Goal: Task Accomplishment & Management: Complete application form

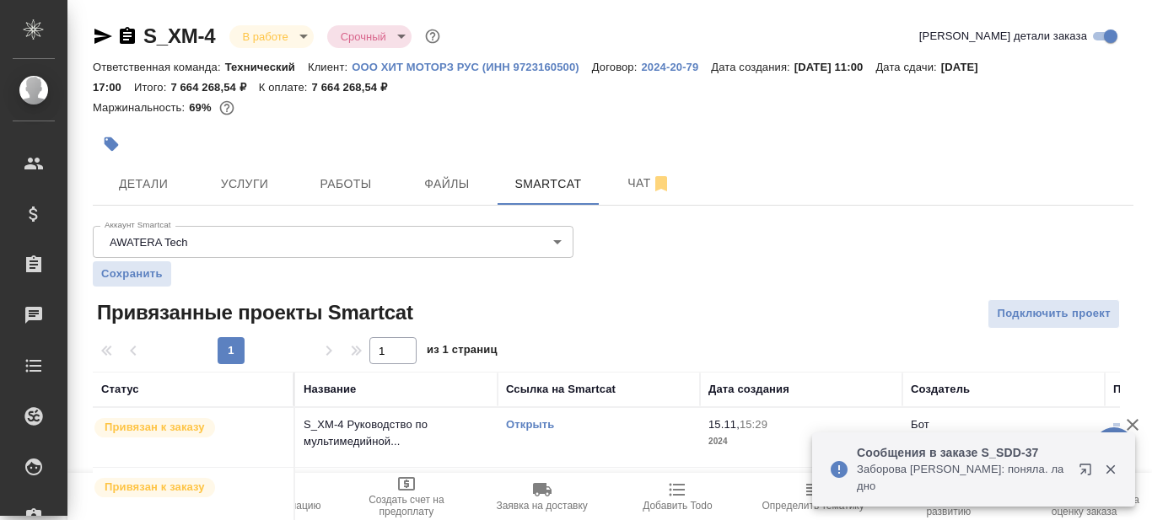
scroll to position [363, 0]
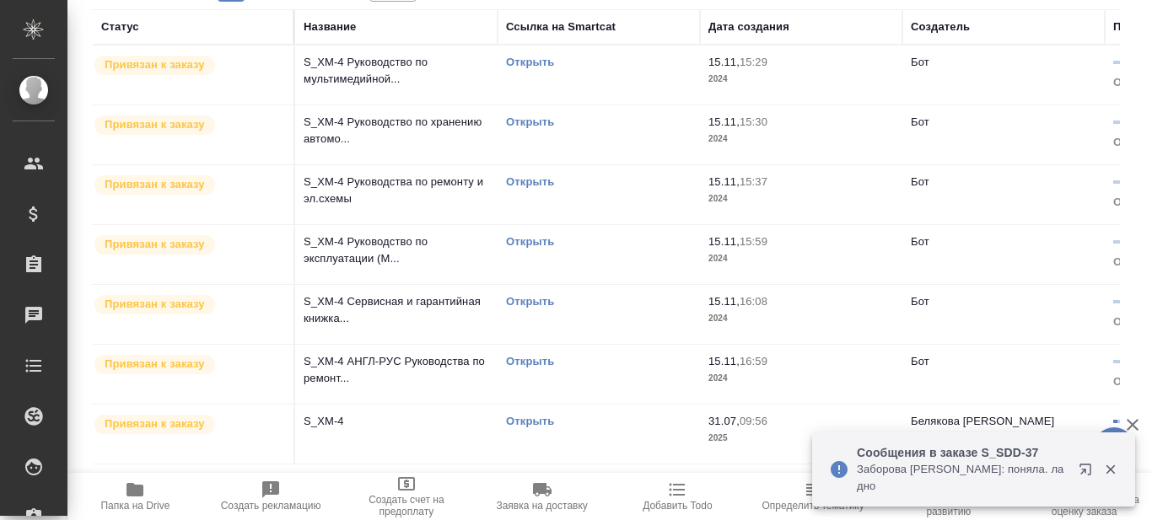
click at [509, 421] on link "Открыть" at bounding box center [530, 421] width 48 height 13
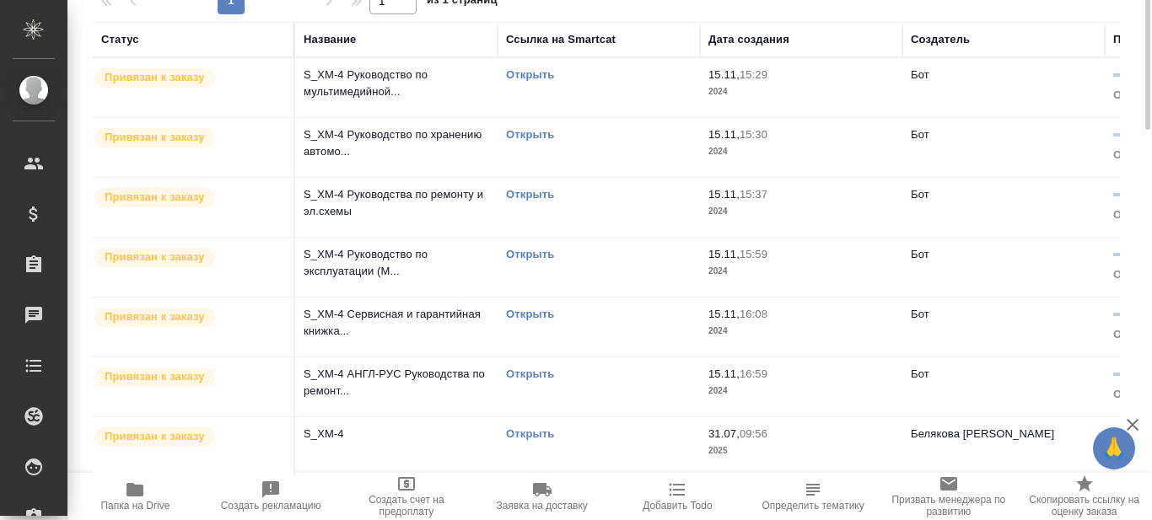
scroll to position [0, 0]
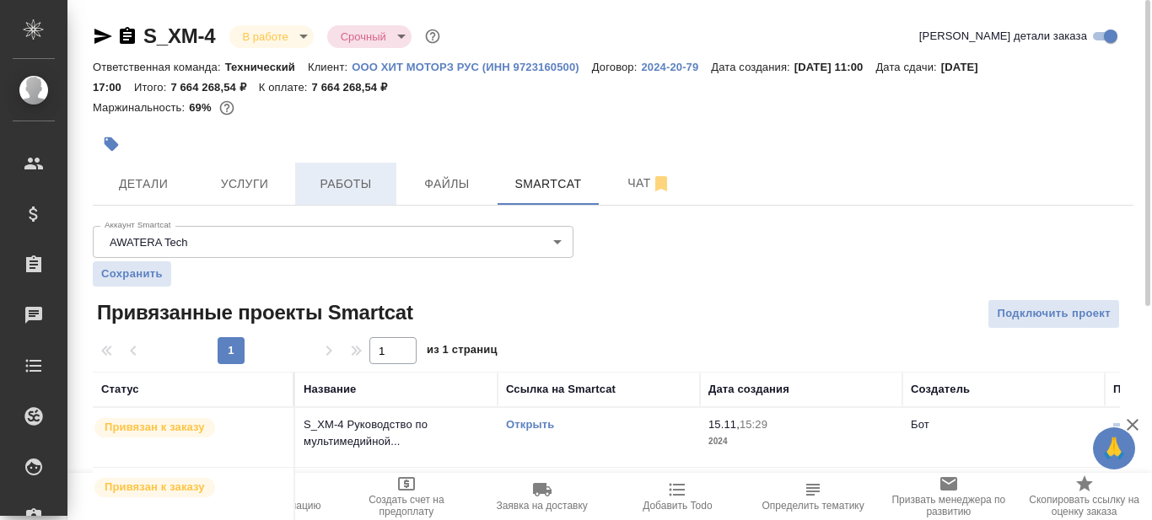
click at [348, 188] on span "Работы" at bounding box center [345, 184] width 81 height 21
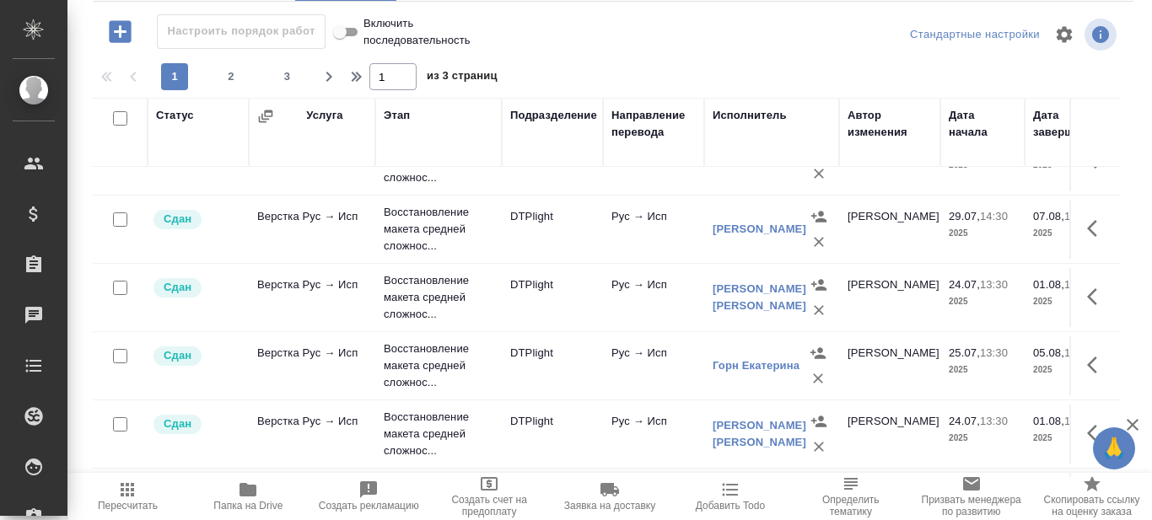
scroll to position [1411, 0]
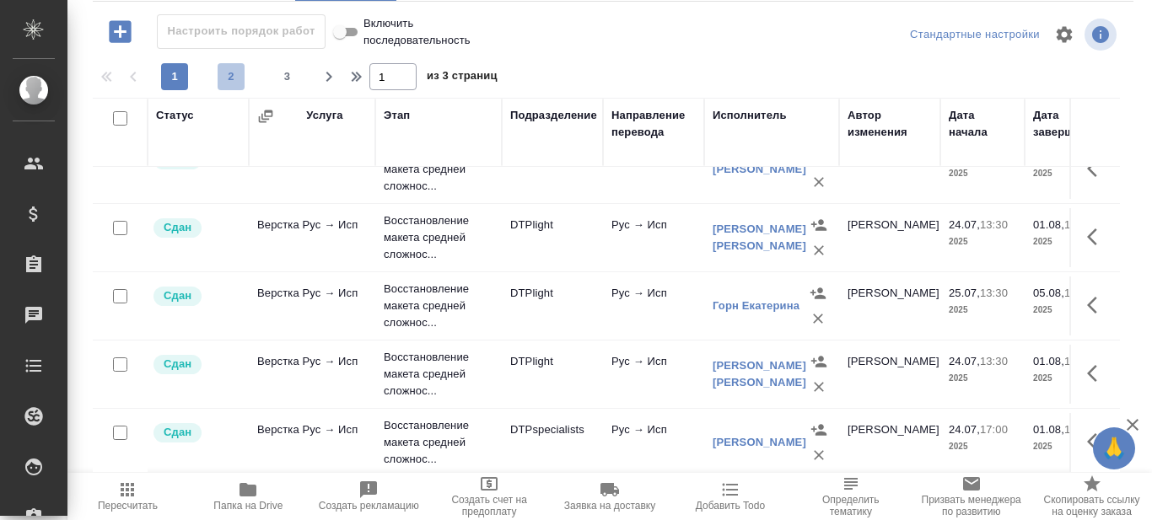
click at [235, 78] on span "2" at bounding box center [231, 76] width 27 height 17
type input "2"
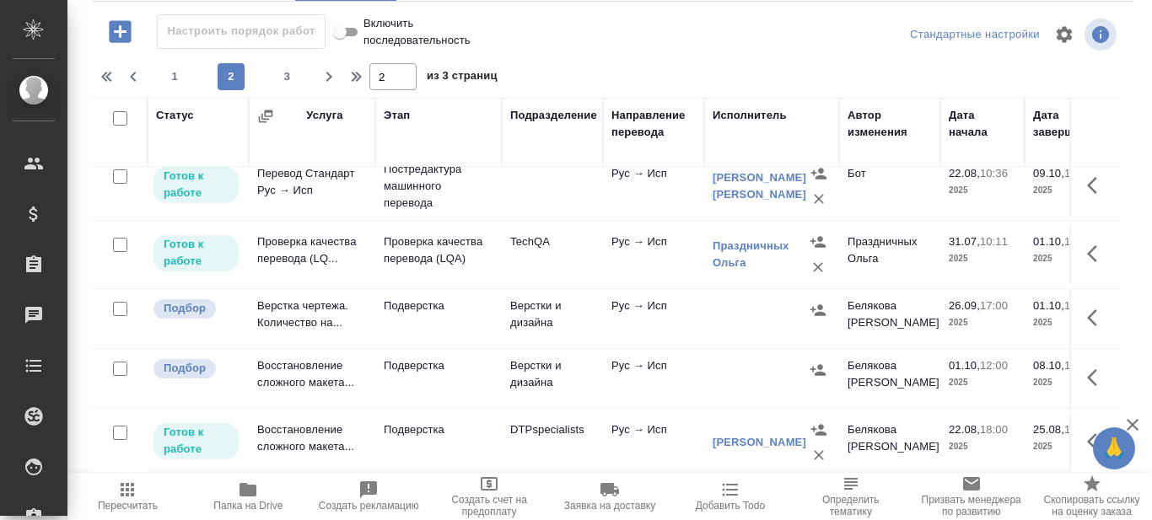
scroll to position [1394, 0]
click at [439, 239] on p "Проверка качества перевода (LQA)" at bounding box center [439, 251] width 110 height 34
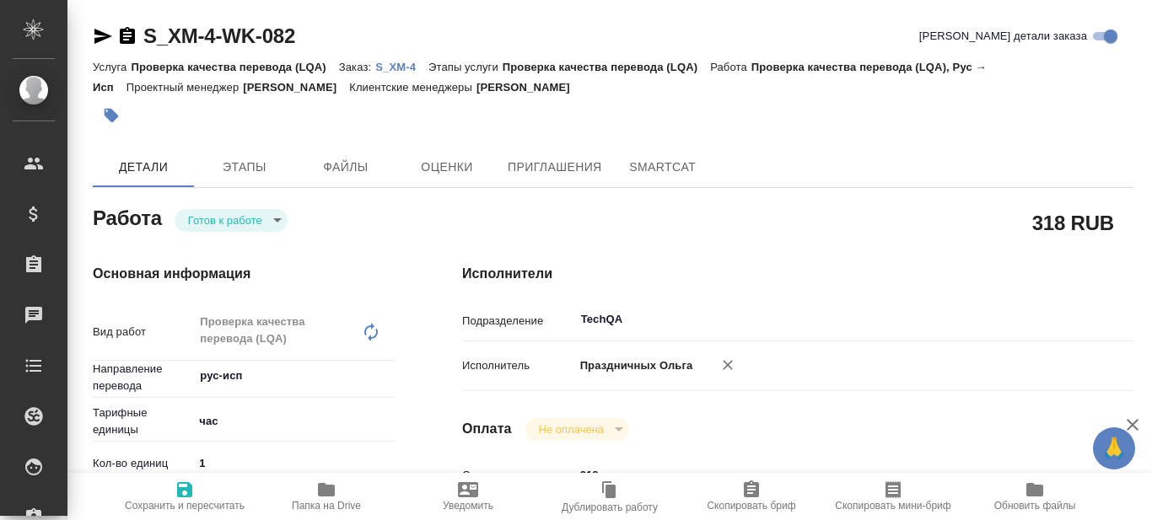
type textarea "x"
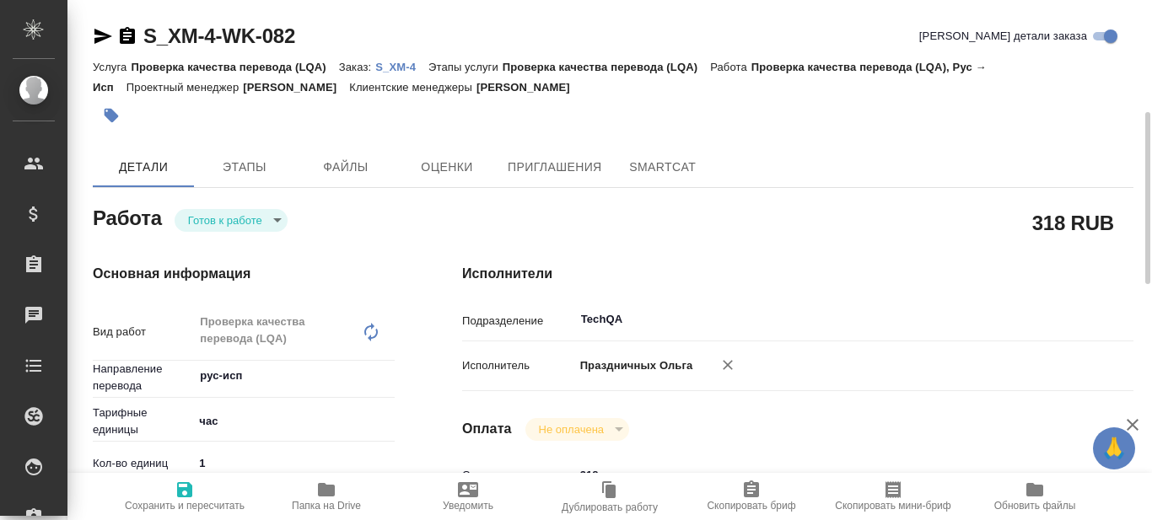
type textarea "x"
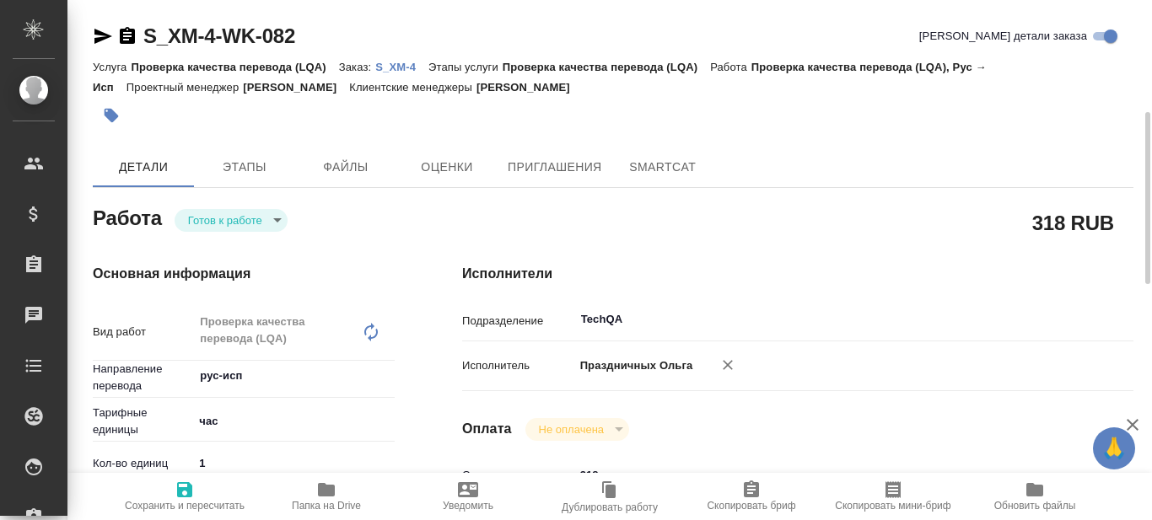
scroll to position [84, 0]
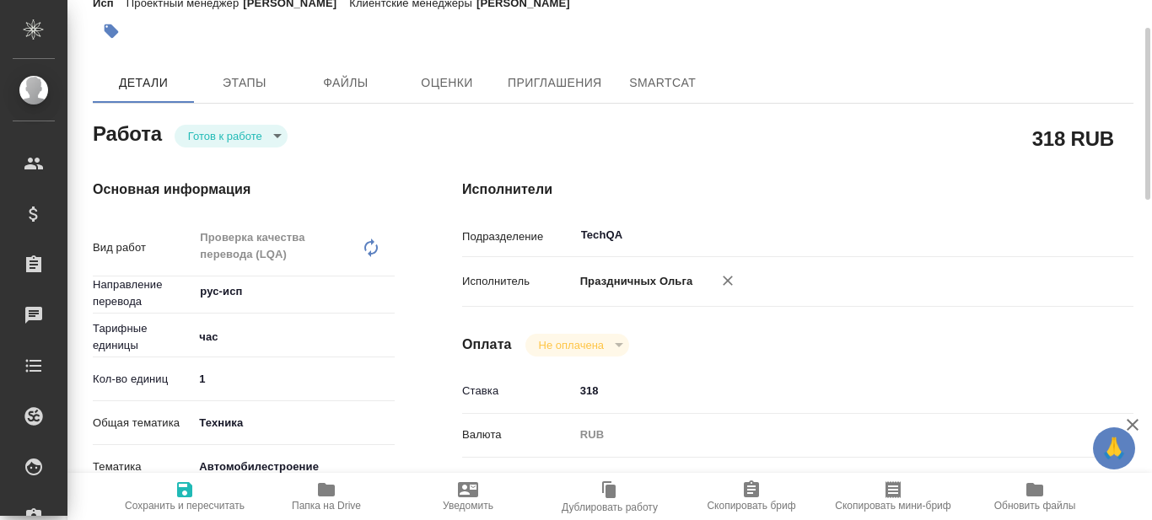
type textarea "x"
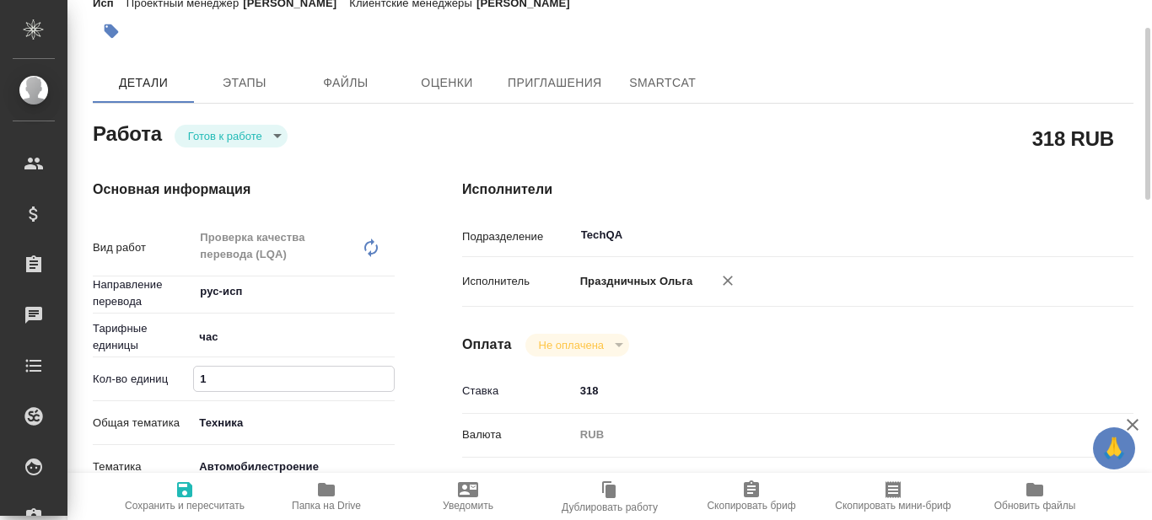
type textarea "x"
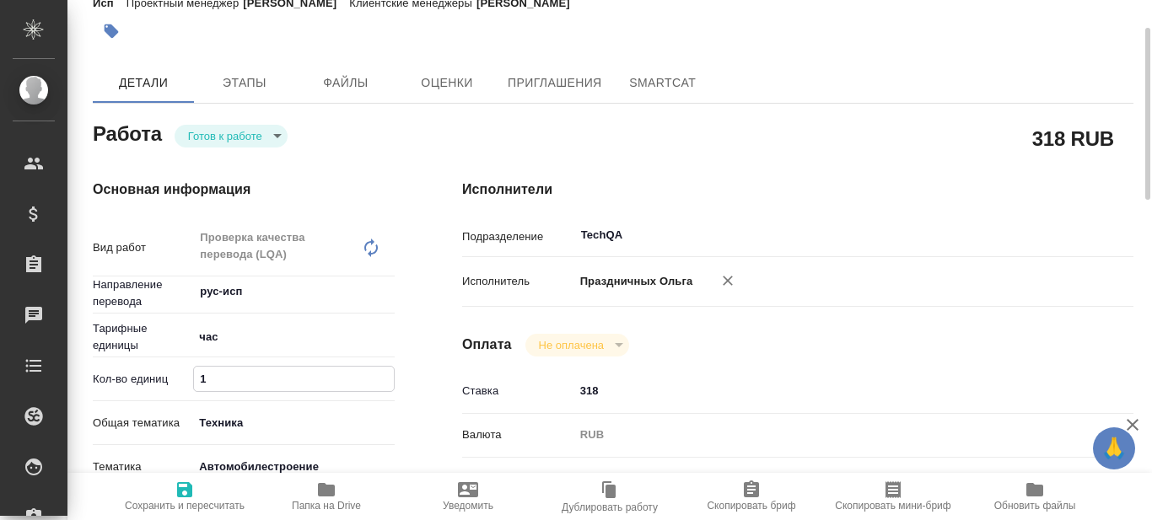
drag, startPoint x: 205, startPoint y: 373, endPoint x: 190, endPoint y: 375, distance: 15.4
click at [190, 375] on div "Кол-во единиц 1" at bounding box center [244, 379] width 302 height 30
type input "5"
type textarea "x"
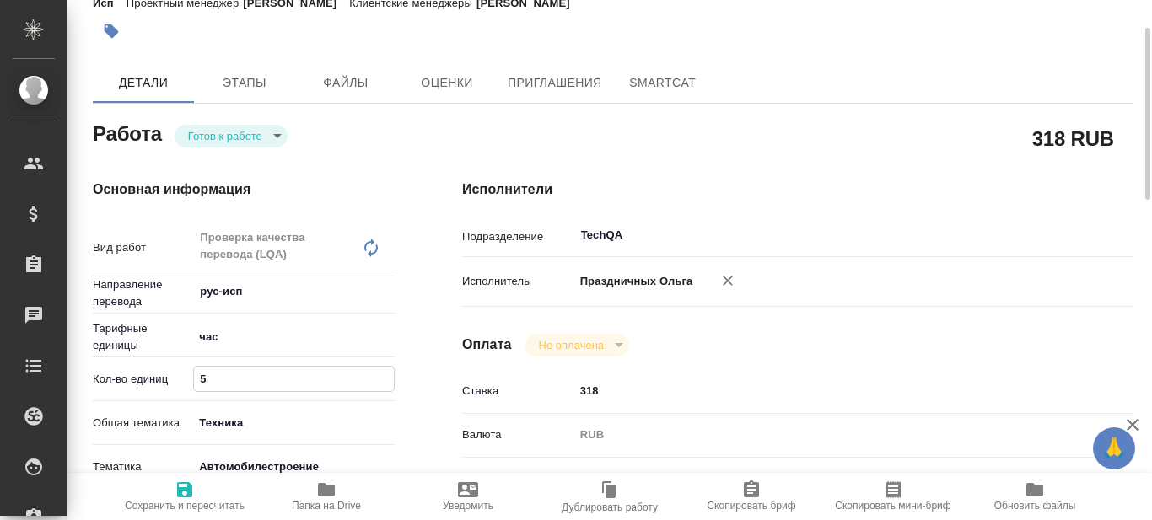
type textarea "x"
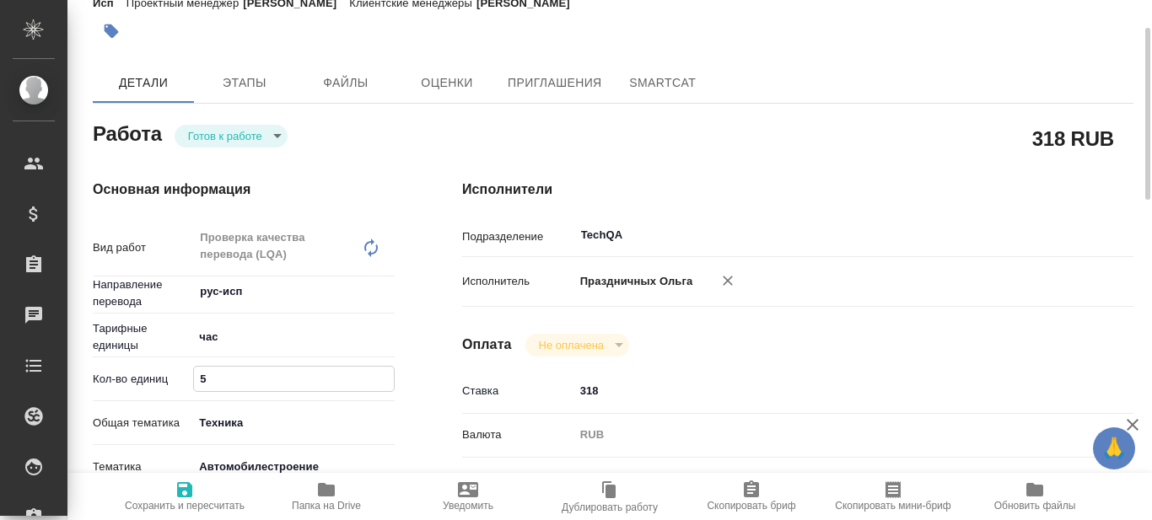
type textarea "x"
type input "5"
click at [191, 493] on icon "button" at bounding box center [184, 490] width 15 height 15
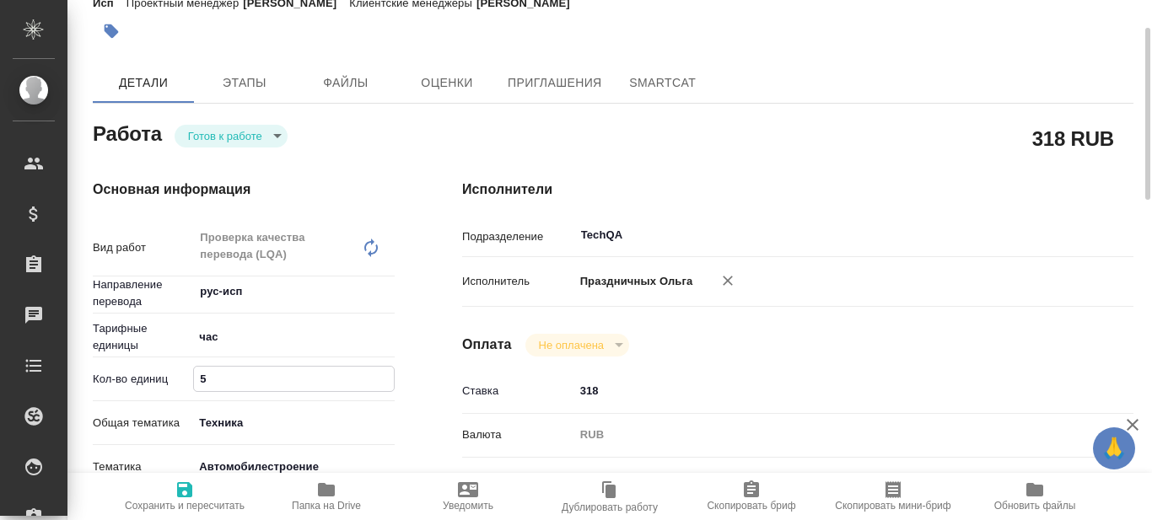
type textarea "x"
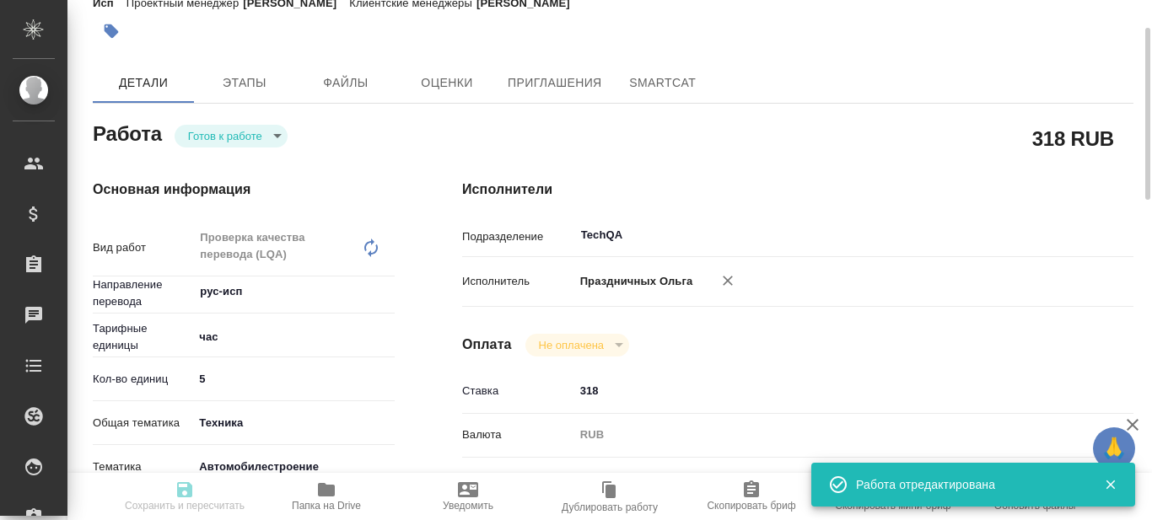
type input "readyForWork"
type textarea "Проверка качества перевода (LQA)"
type textarea "x"
type input "рус-исп"
type input "5a8b1489cc6b4906c91bfd93"
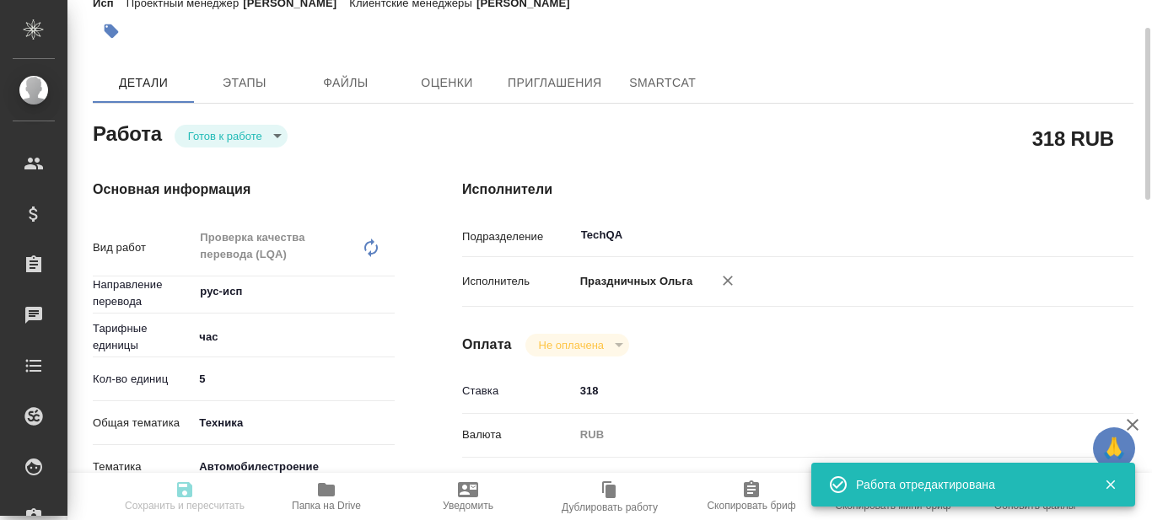
type input "5"
type input "tech"
type input "5f647204b73bc97568ca66a7"
type input "31.07.2025 10:11"
type input "01.10.2025 10:00"
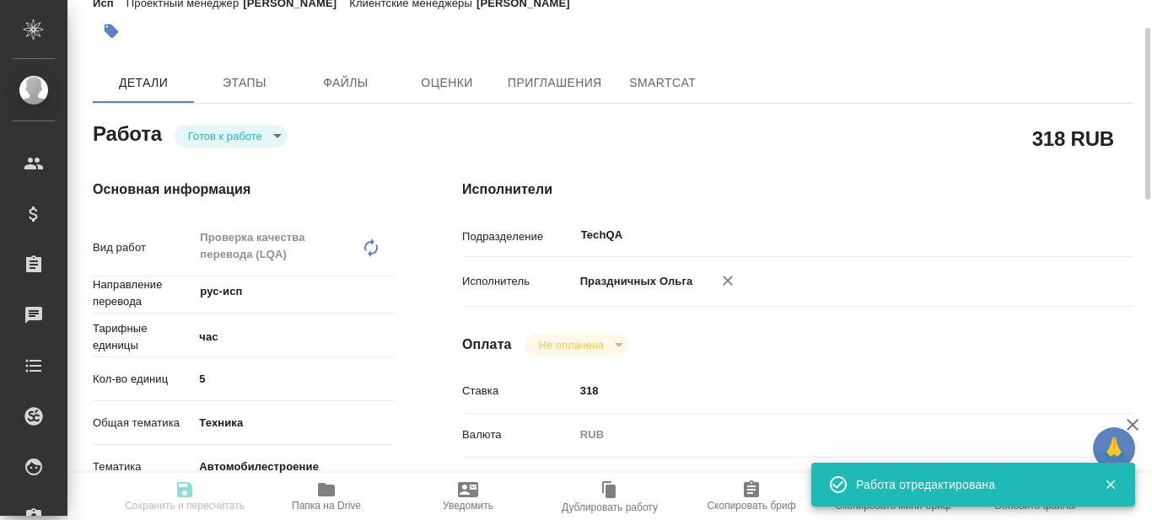
type input "09.10.2025 17:00"
type input "TechQA"
type input "notPayed"
type input "318"
type input "RUB"
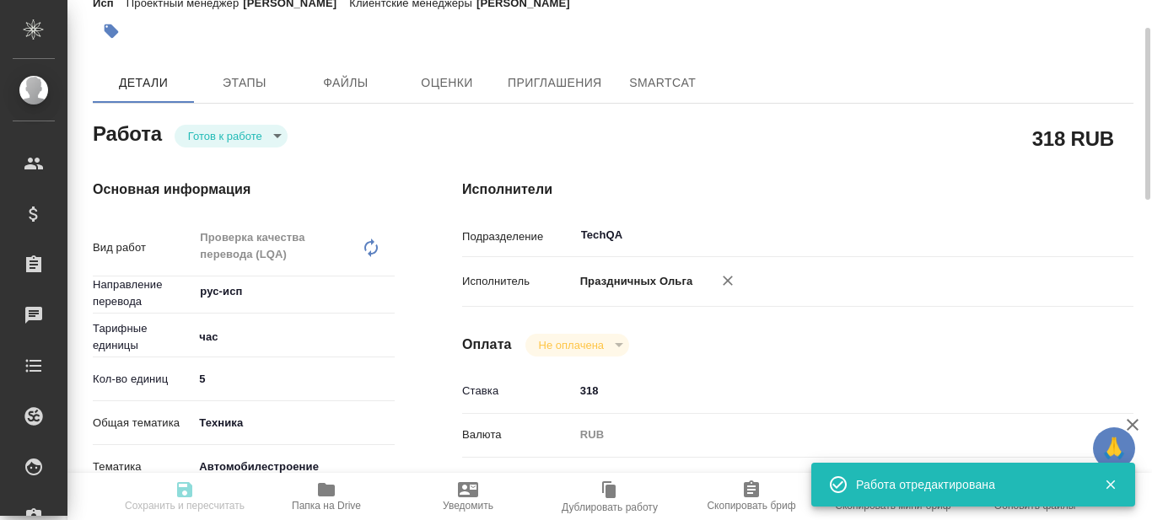
type input "Праздничных Ольга"
type textarea "Работаем поэтапно. 1. Руководство по хранению автомобилей (М3, М3е, М6) - корр …"
type textarea "x"
type textarea "/Clients/ООО ХИТ МОТОРЗ РУС /Orders/S_XM-4/LQA/S_XM-4-WK-082"
type textarea "x"
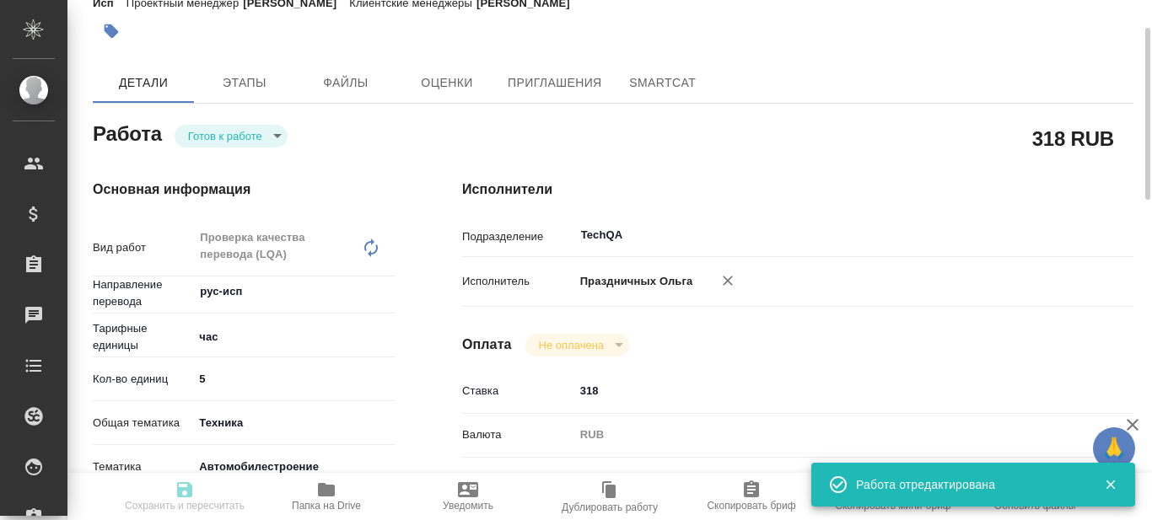
type input "S_XM-4"
type input "Проверка качества перевода (LQA)"
type input "Никифорова Валерия"
type input "[PERSON_NAME]"
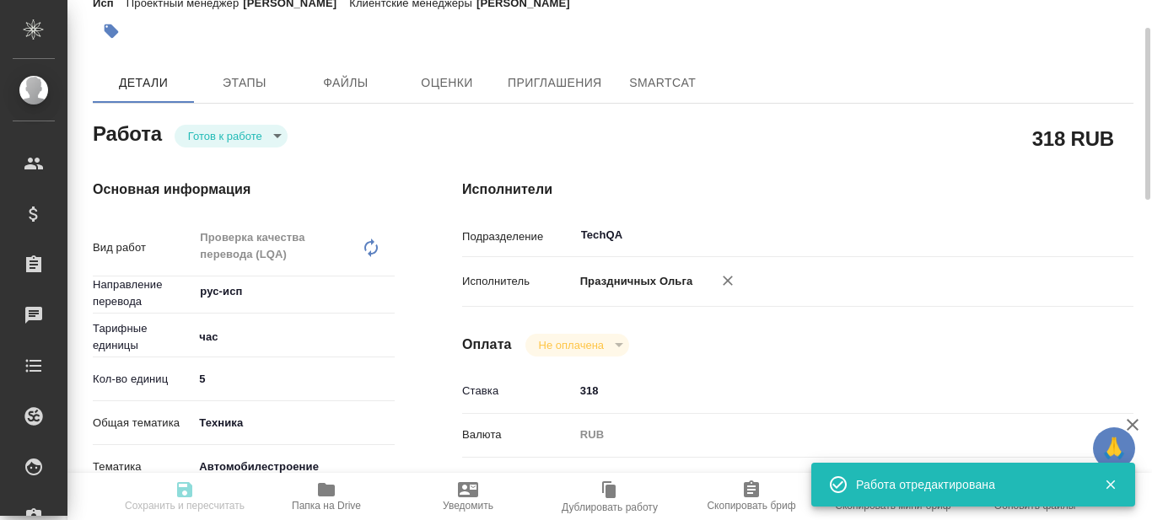
type input "/Clients/ООО ХИТ МОТОРЗ РУС /Orders/S_XM-4"
type textarea "x"
type textarea "рус-исп (кубинский!) для верстки - нужен расчет по блокам на каждый файл Пока м…"
type textarea "x"
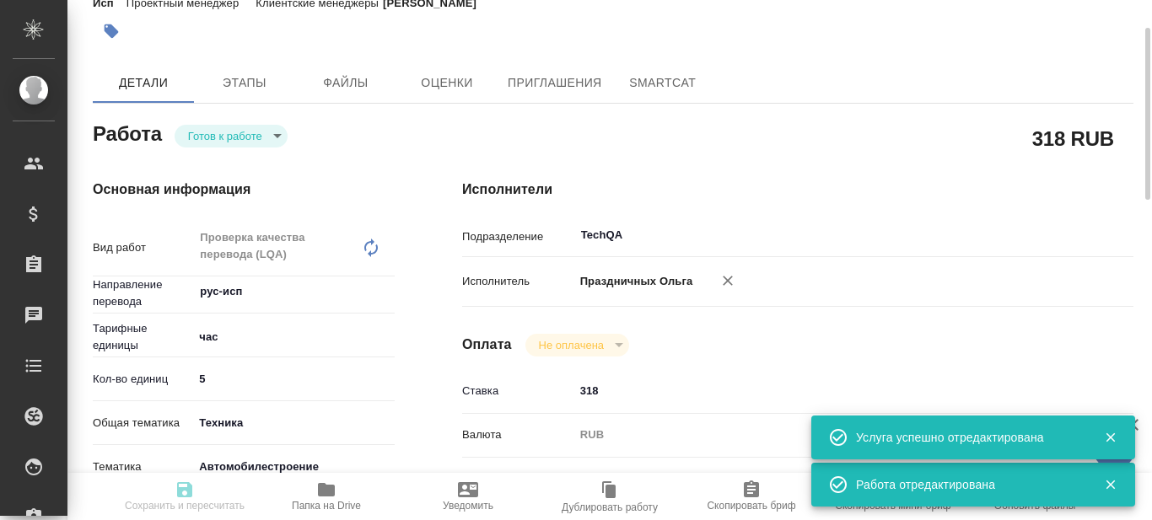
type textarea "x"
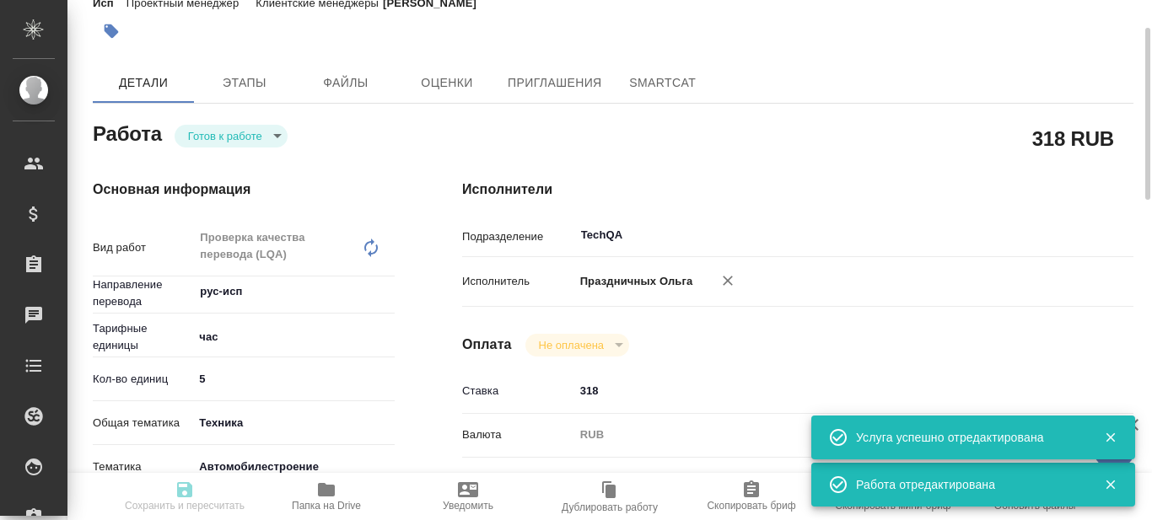
type textarea "x"
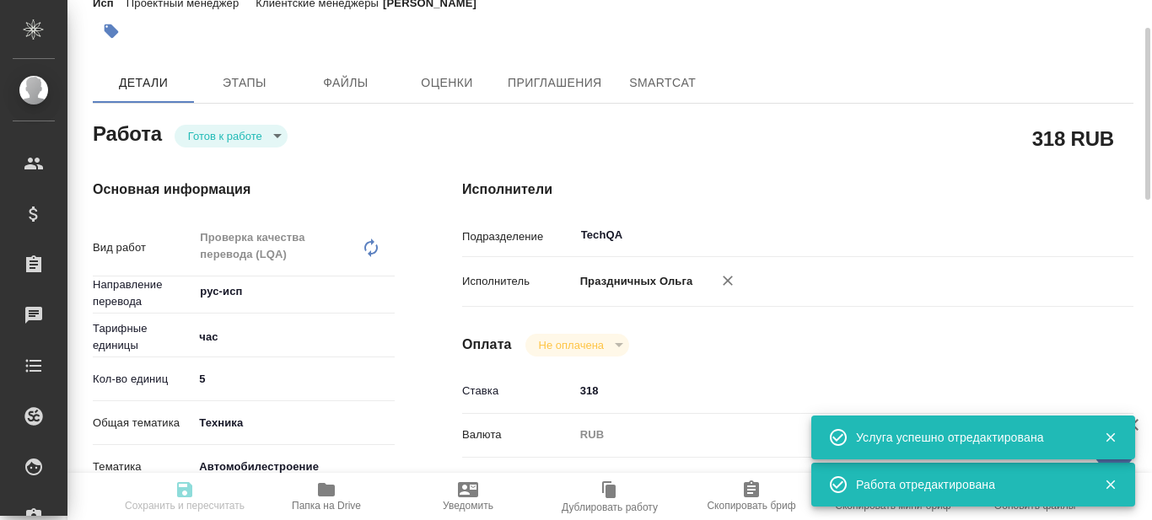
type textarea "x"
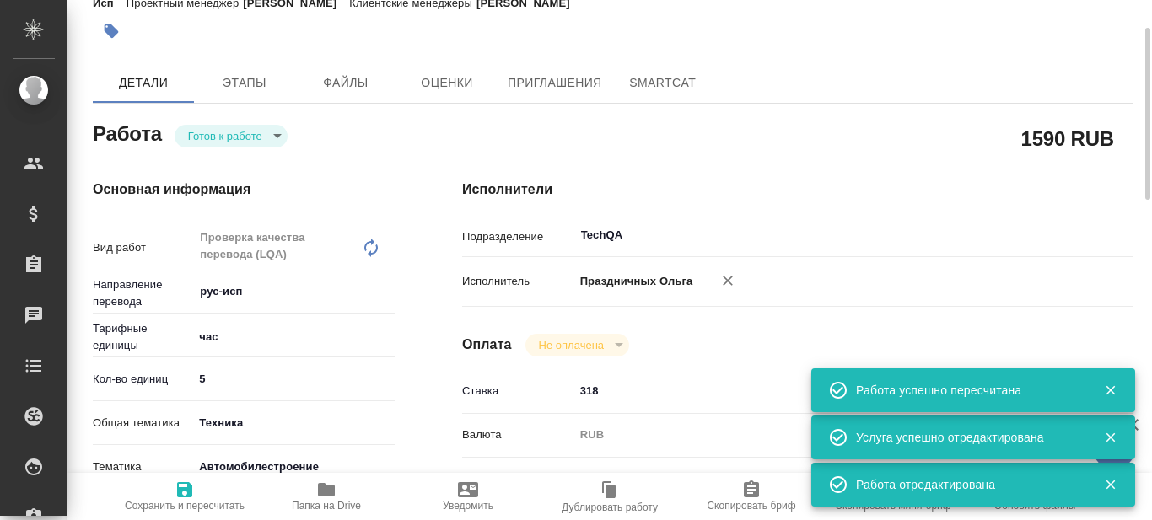
type input "readyForWork"
type textarea "Проверка качества перевода (LQA)"
type textarea "x"
type input "рус-исп"
type input "5a8b1489cc6b4906c91bfd93"
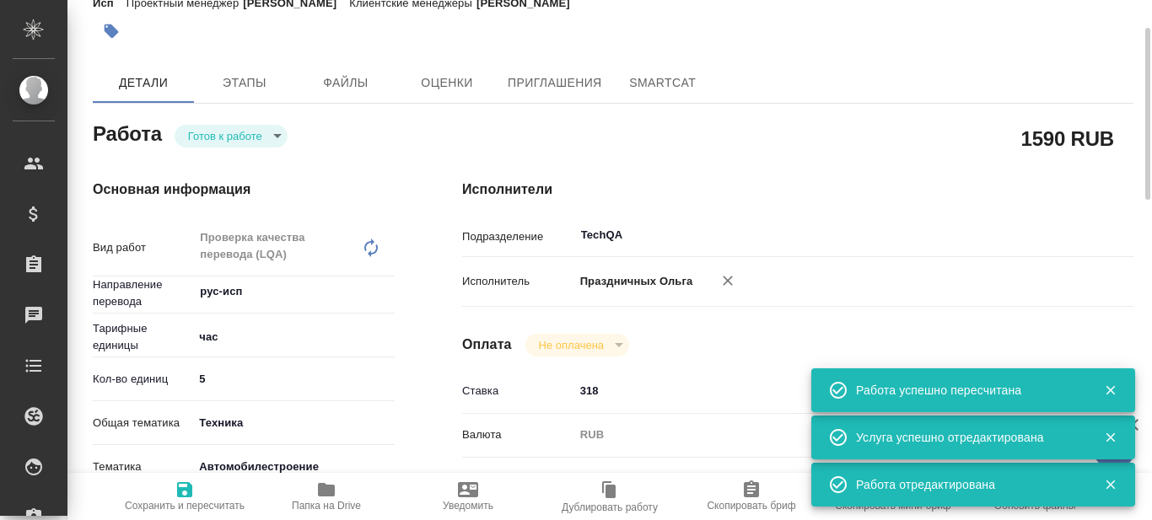
type input "5"
type input "tech"
type input "5f647204b73bc97568ca66a7"
type input "31.07.2025 10:11"
type input "01.10.2025 10:00"
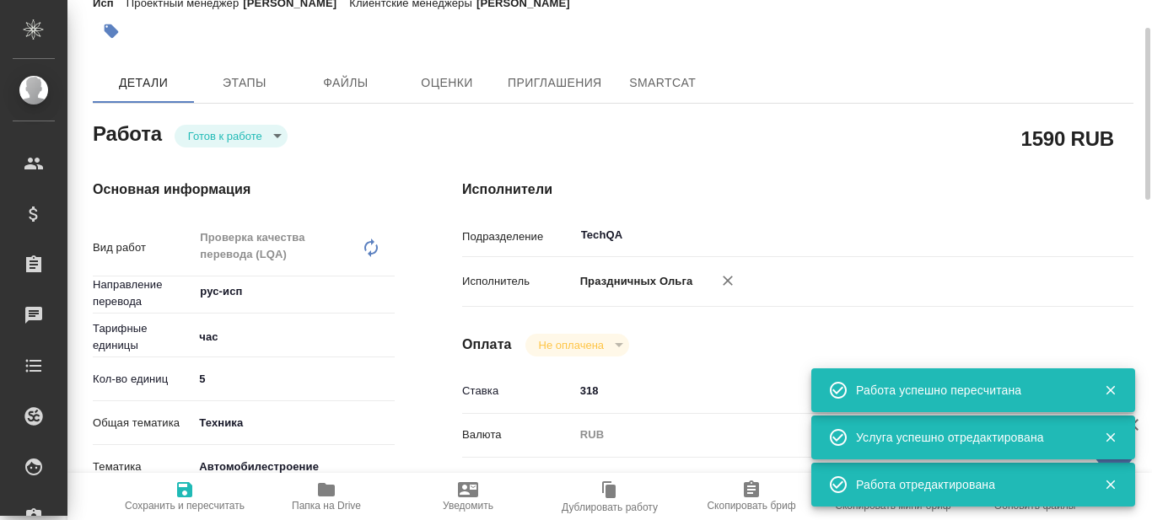
type input "09.10.2025 17:00"
type input "TechQA"
type input "notPayed"
type input "318"
type input "RUB"
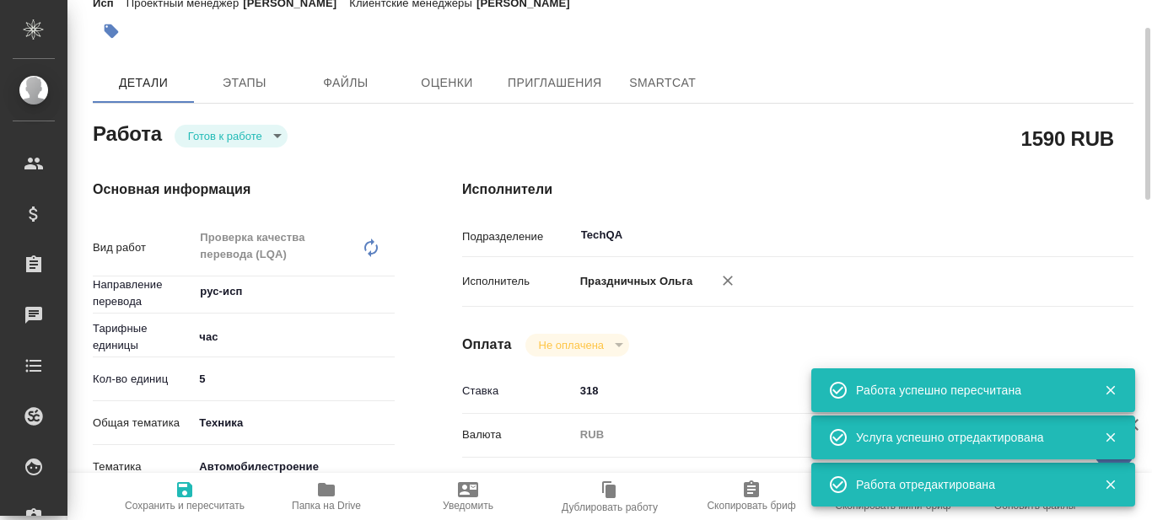
type input "Праздничных Ольга"
type textarea "Работаем поэтапно. 1. Руководство по хранению автомобилей (М3, М3е, М6) - корр …"
type textarea "x"
type textarea "/Clients/ООО ХИТ МОТОРЗ РУС /Orders/S_XM-4/LQA/S_XM-4-WK-082"
type textarea "x"
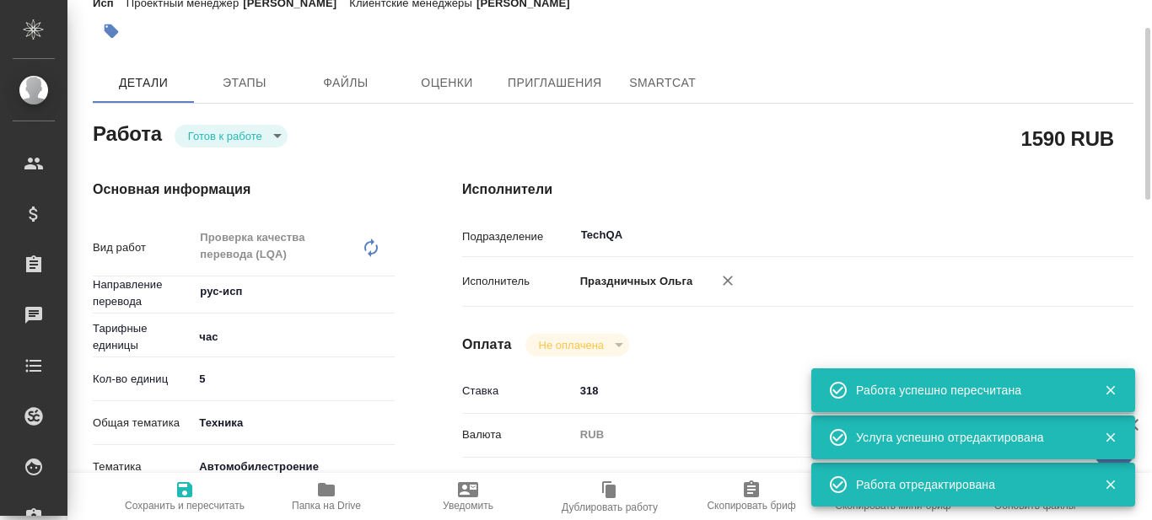
type input "S_XM-4"
type input "Проверка качества перевода (LQA)"
type input "Никифорова Валерия"
type input "[PERSON_NAME]"
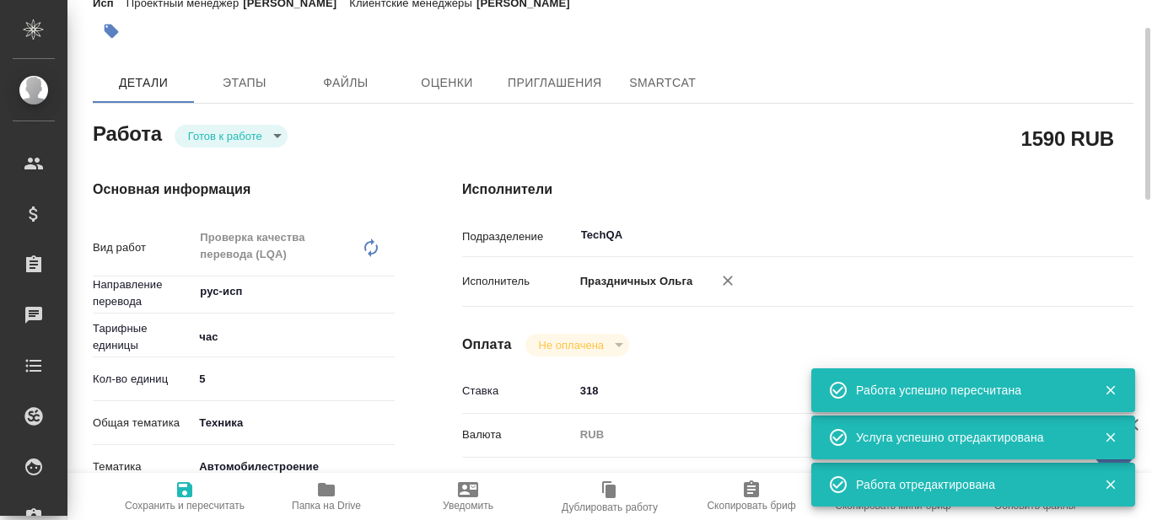
type input "/Clients/ООО ХИТ МОТОРЗ РУС /Orders/S_XM-4"
type textarea "x"
type textarea "рус-исп (кубинский!) для верстки - нужен расчет по блокам на каждый файл Пока м…"
type textarea "x"
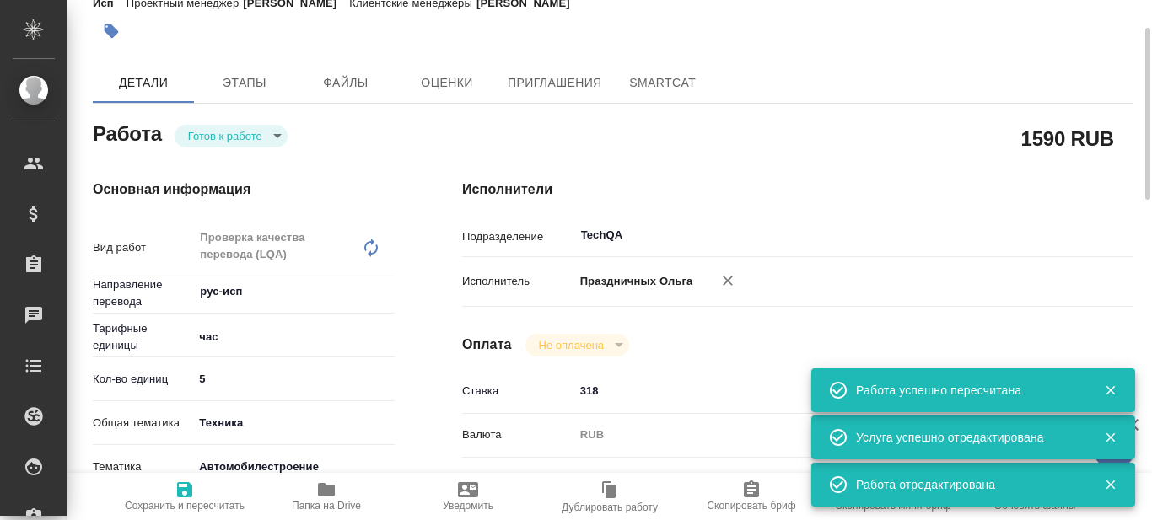
type textarea "x"
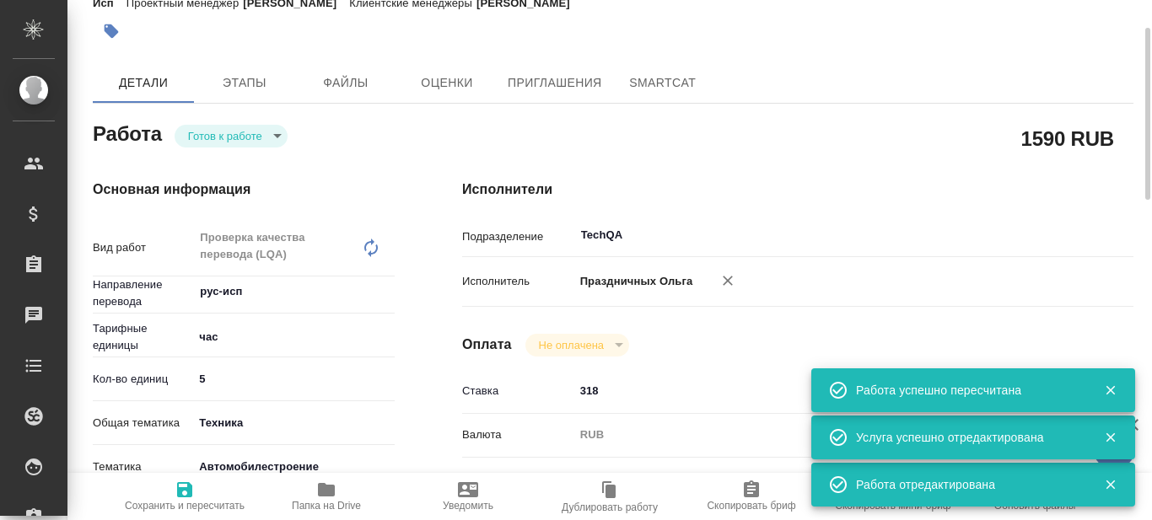
type textarea "x"
click at [274, 137] on body "🙏 .cls-1 fill:#fff; AWATERA Prazdnichnykh Olga Клиенты Спецификации Заказы 0 Ча…" at bounding box center [576, 260] width 1152 height 520
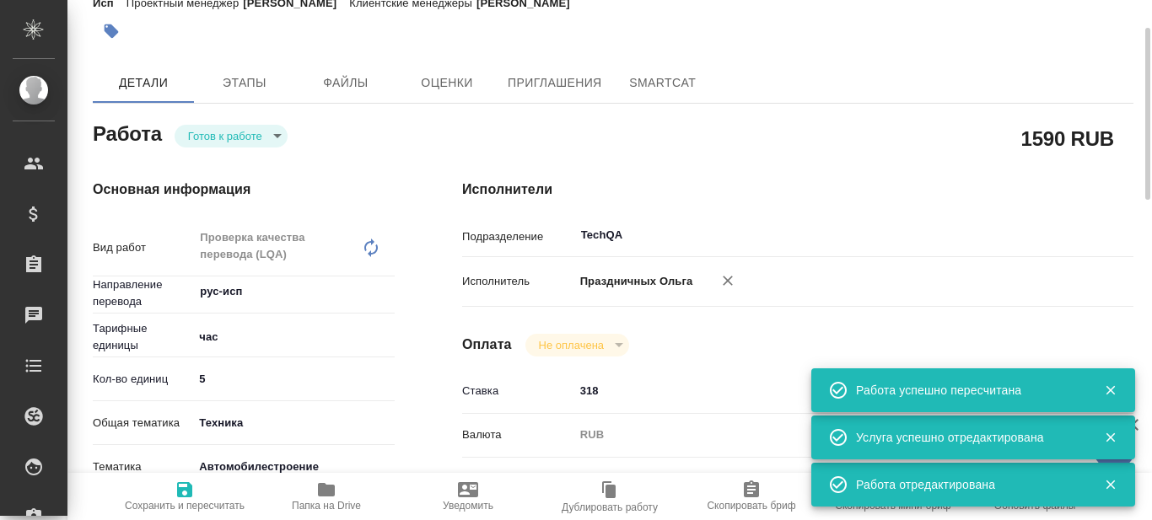
type textarea "x"
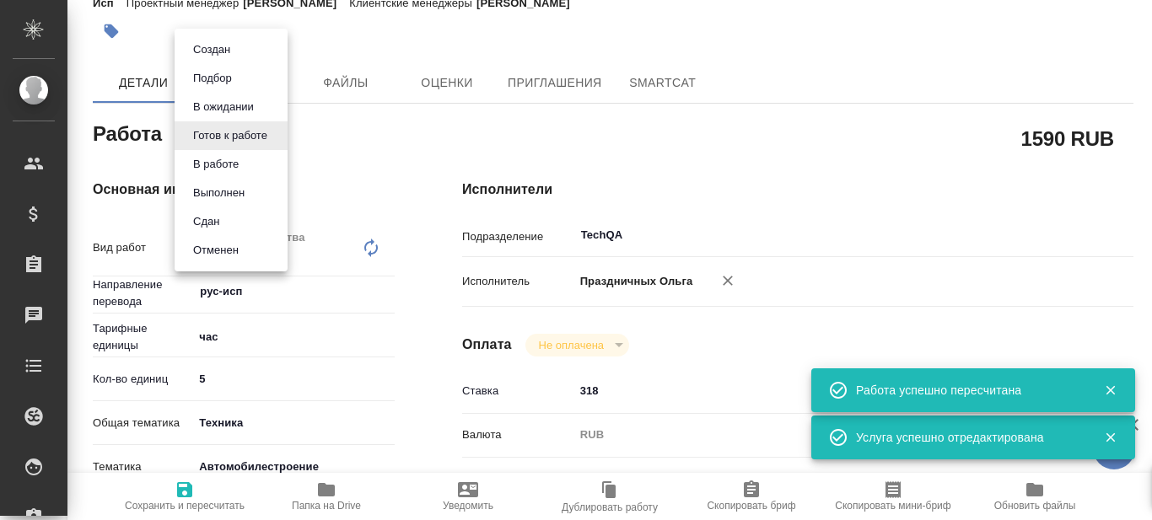
click at [258, 161] on li "В работе" at bounding box center [231, 164] width 113 height 29
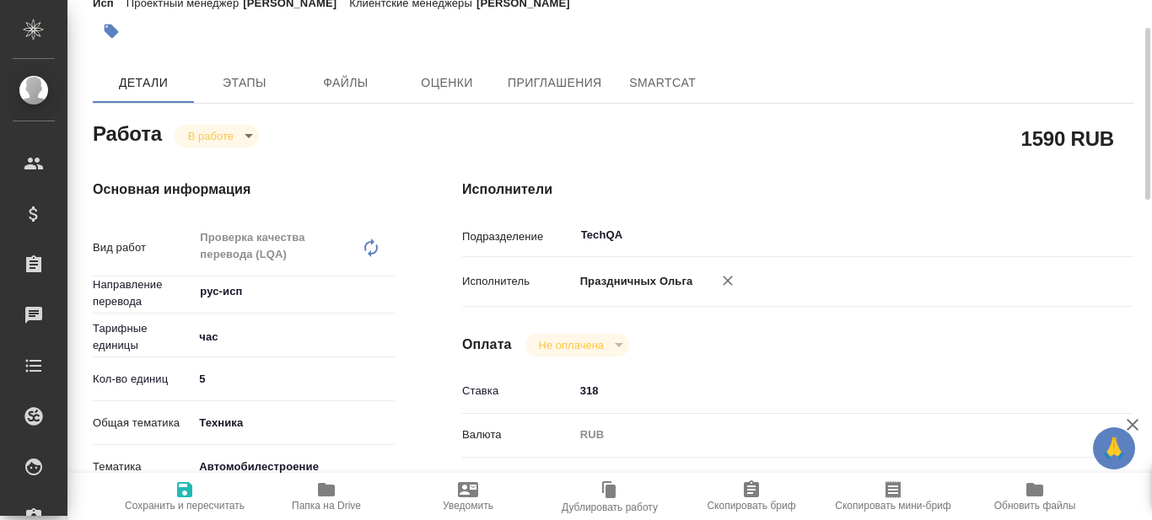
type textarea "x"
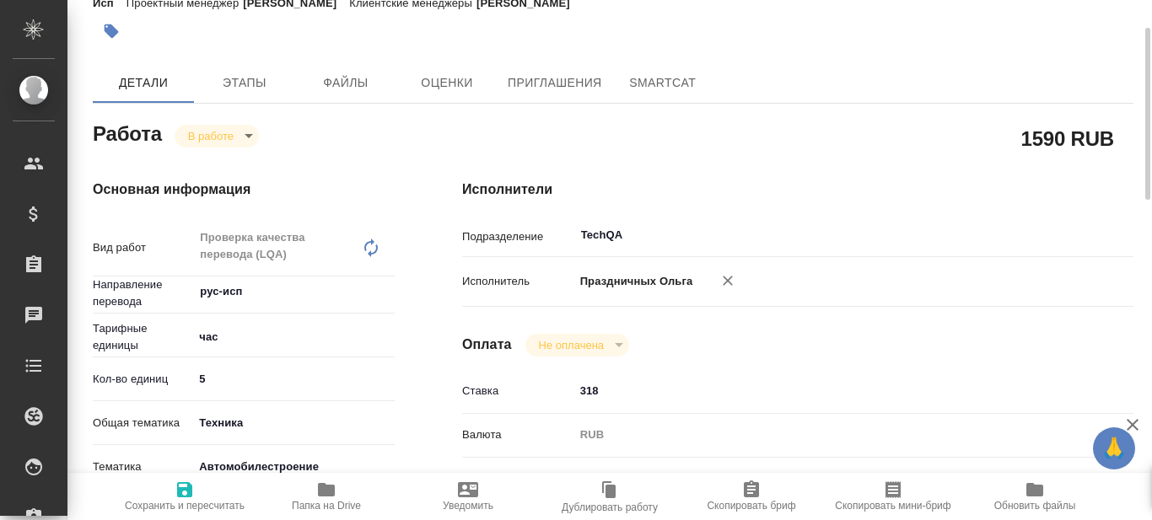
type textarea "x"
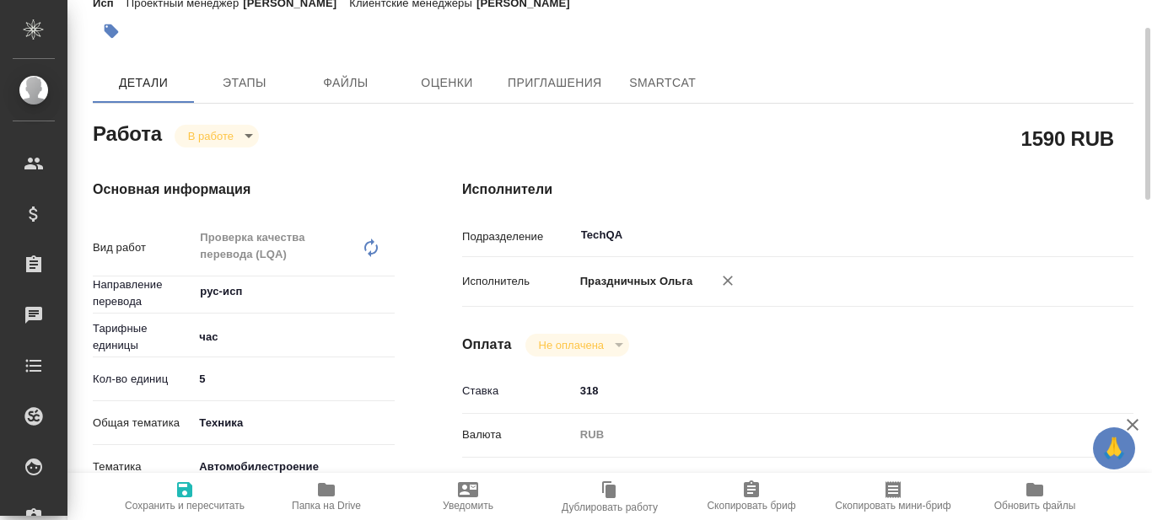
type textarea "x"
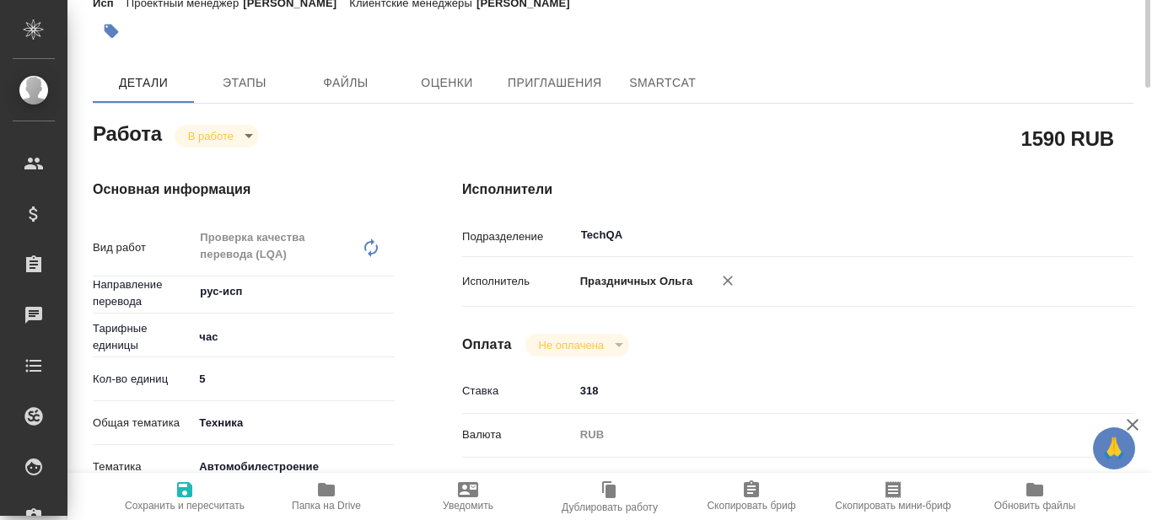
scroll to position [0, 0]
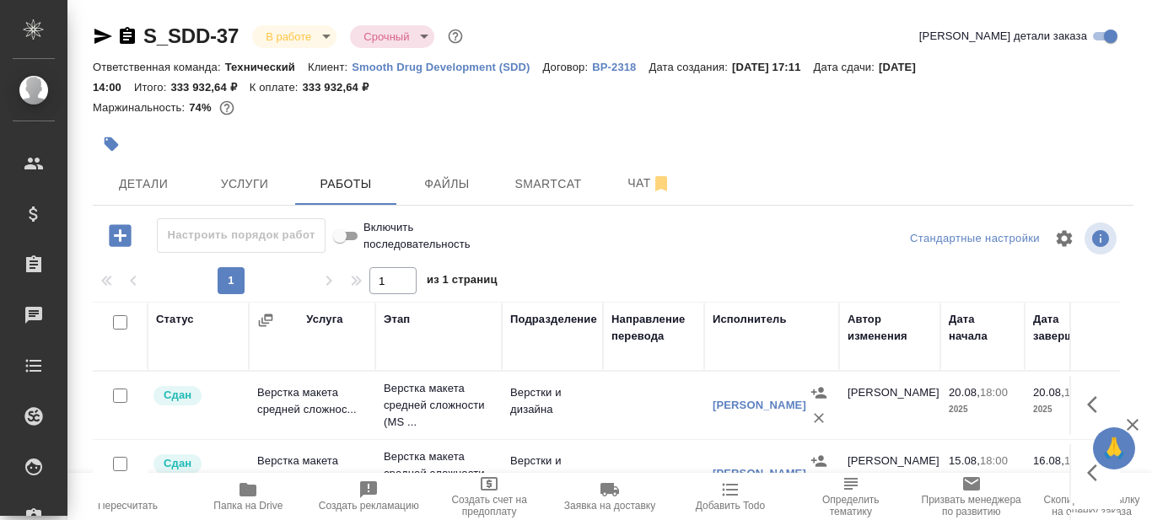
scroll to position [253, 0]
